Goal: Task Accomplishment & Management: Use online tool/utility

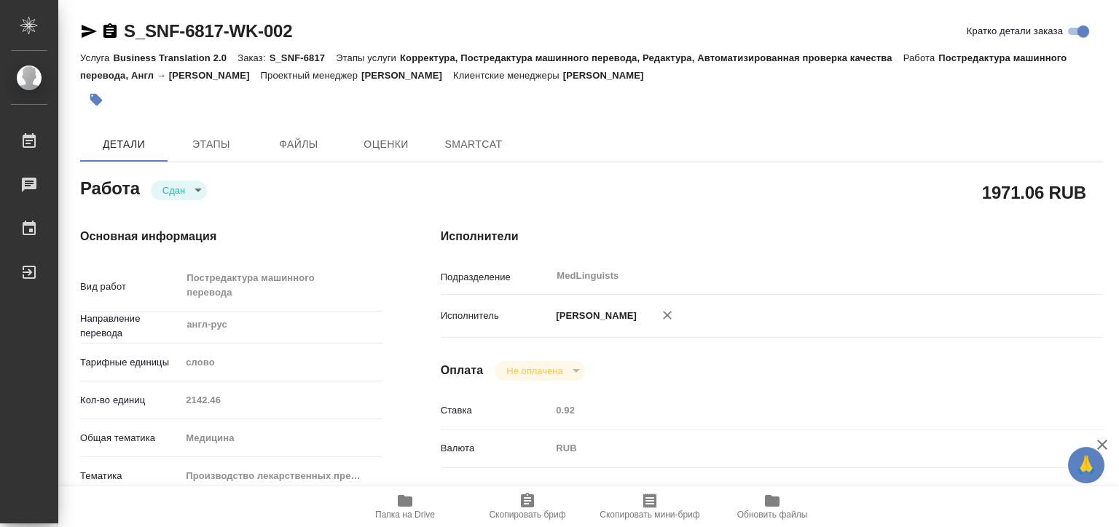
type textarea "x"
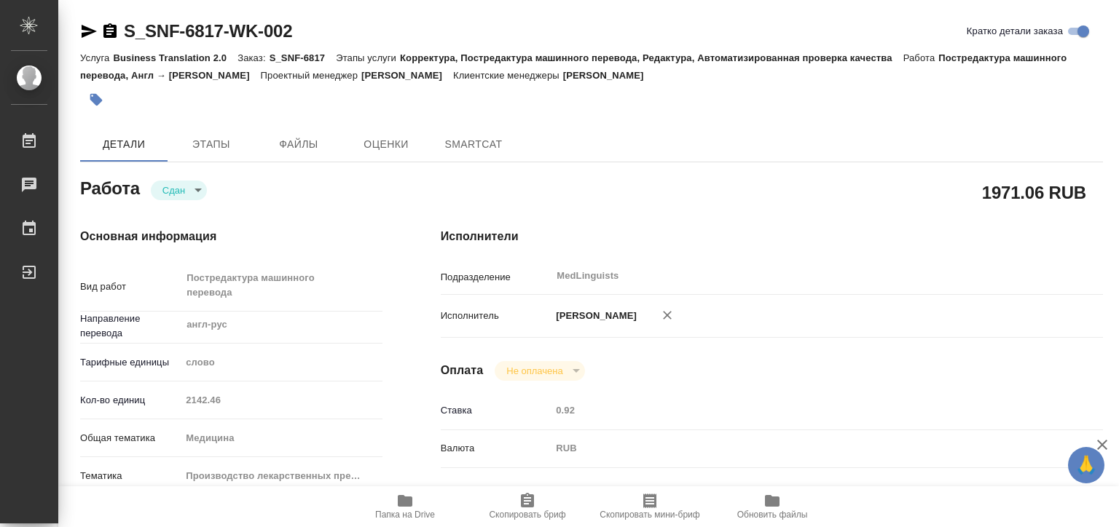
type textarea "x"
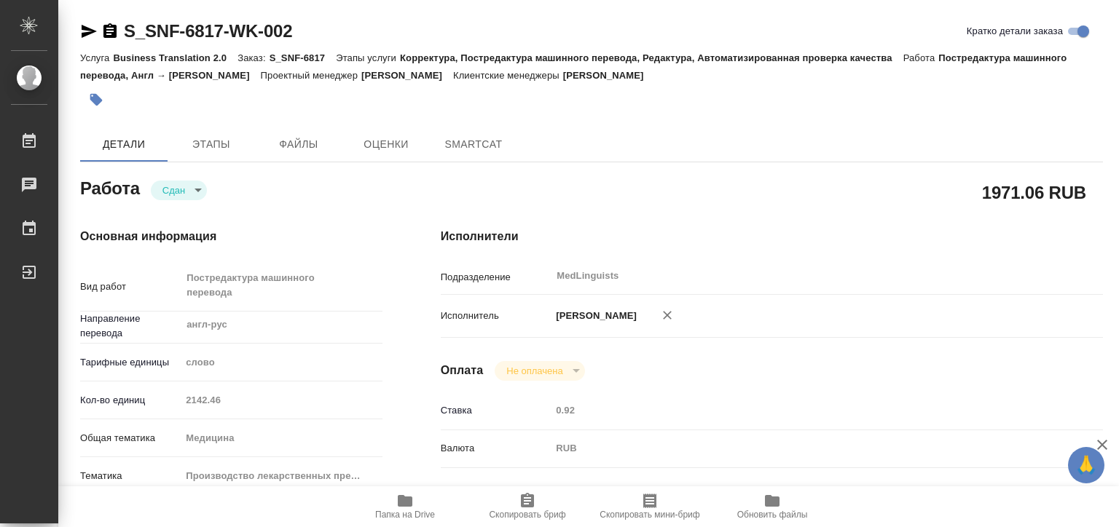
type textarea "x"
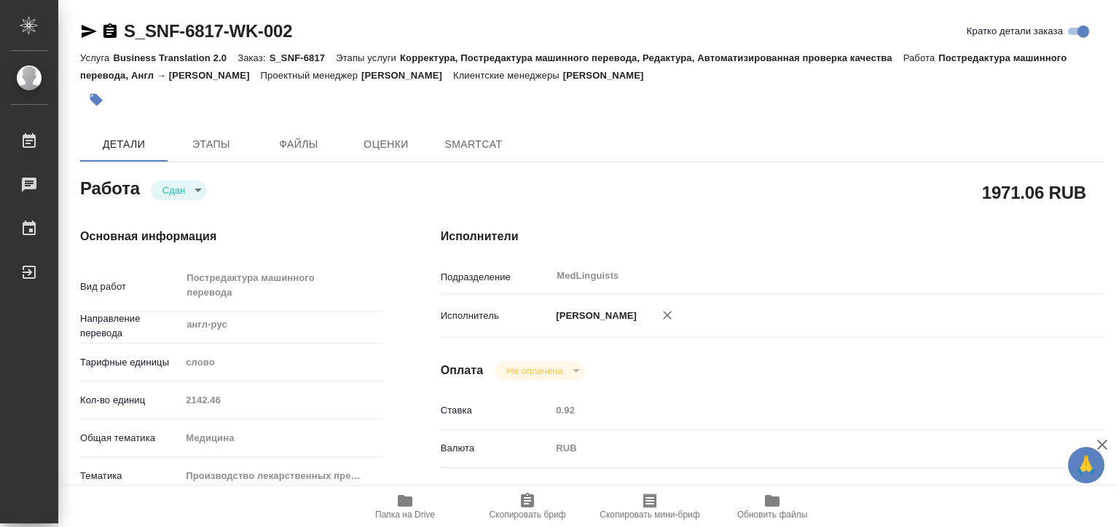
type textarea "x"
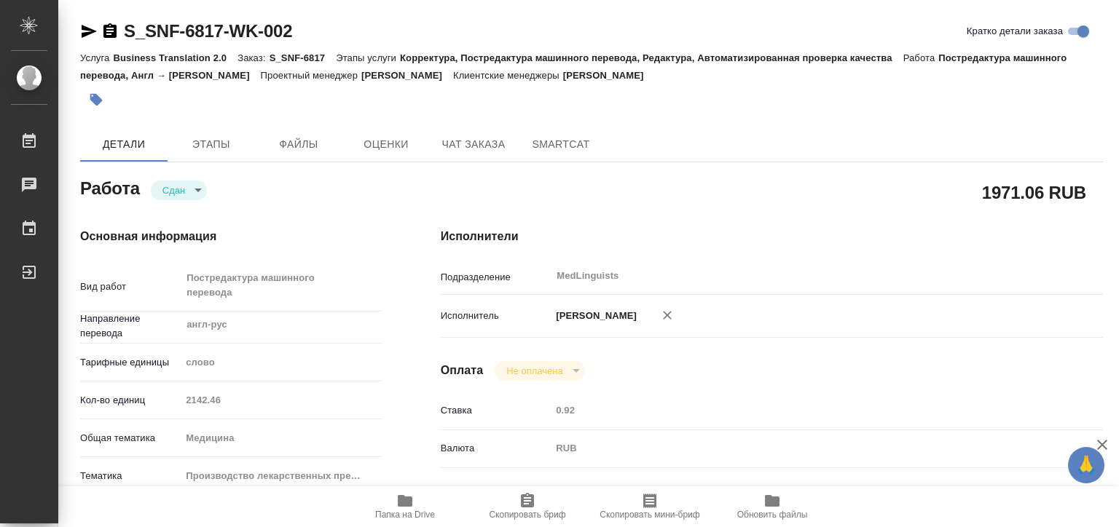
type textarea "x"
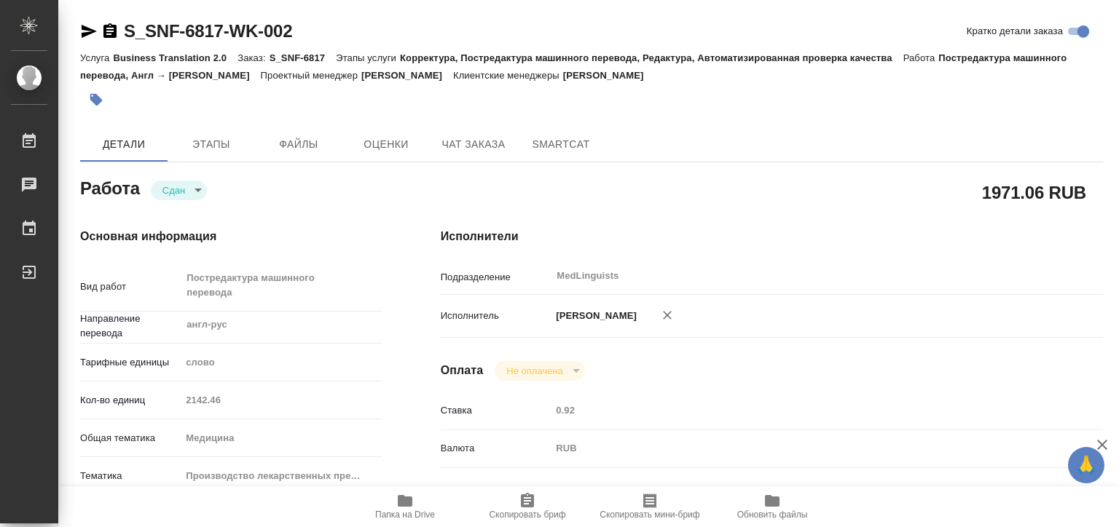
type textarea "x"
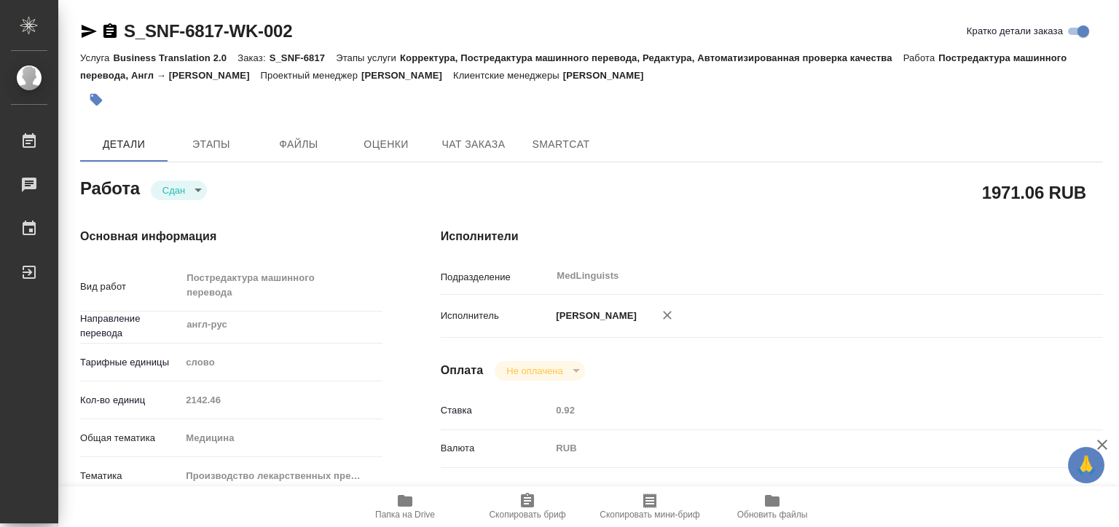
type textarea "x"
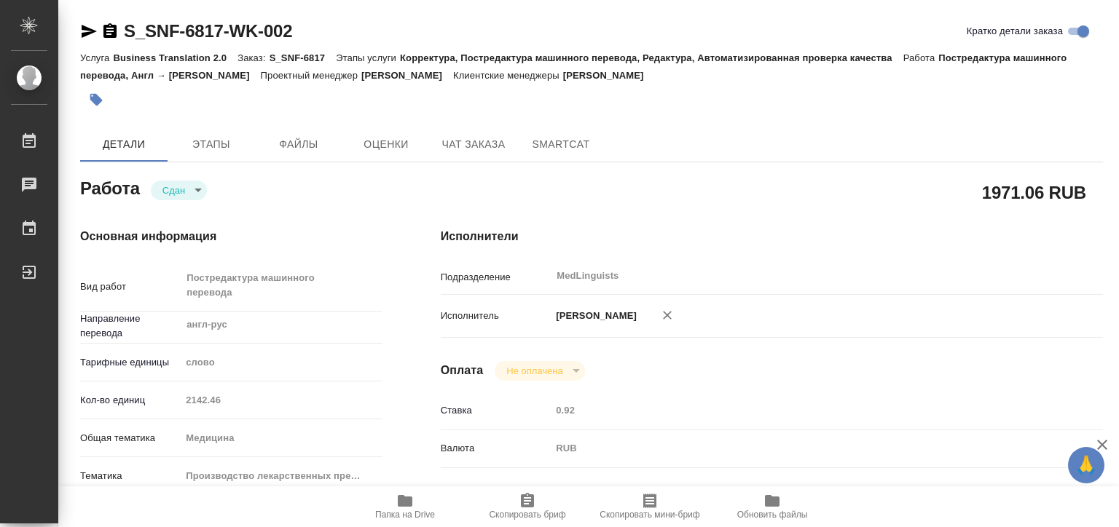
click at [166, 397] on div "Кол-во единиц 2142.46" at bounding box center [231, 399] width 302 height 25
